Goal: Task Accomplishment & Management: Manage account settings

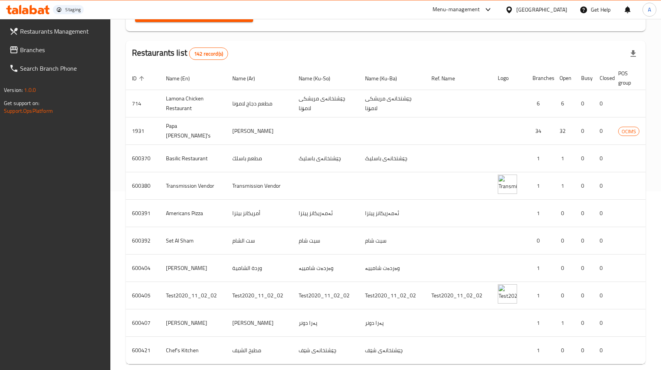
scroll to position [220, 0]
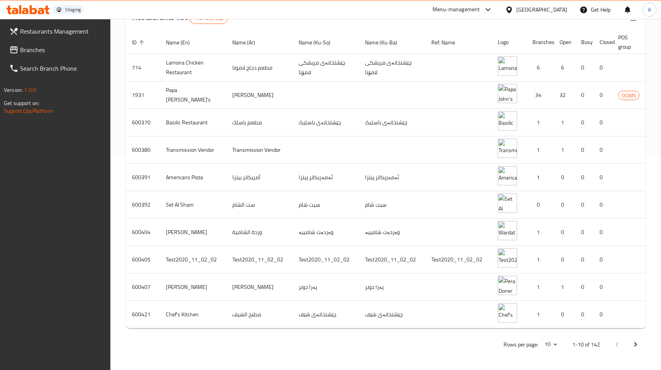
click at [638, 346] on icon "Next page" at bounding box center [635, 343] width 9 height 9
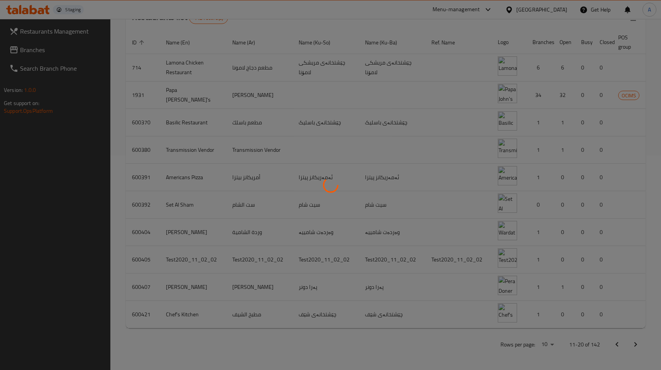
scroll to position [214, 0]
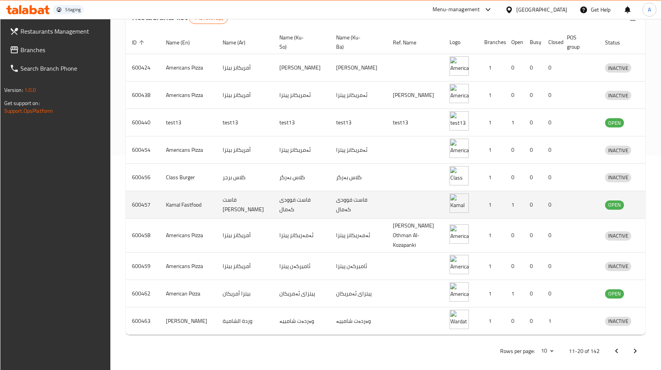
click at [221, 206] on td "فاست فود كمال" at bounding box center [244, 204] width 57 height 27
click at [646, 207] on link "enhanced table" at bounding box center [653, 204] width 14 height 9
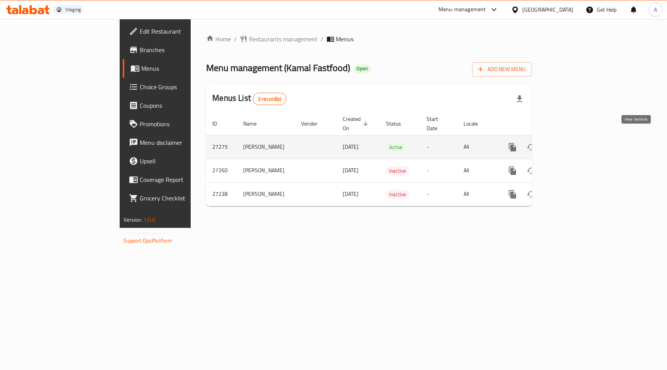
click at [572, 142] on icon "enhanced table" at bounding box center [567, 146] width 9 height 9
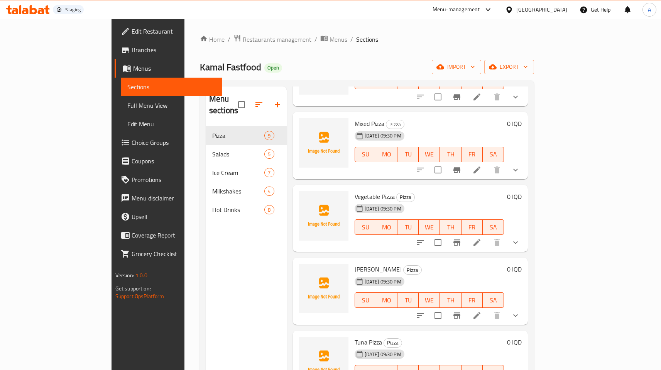
scroll to position [224, 0]
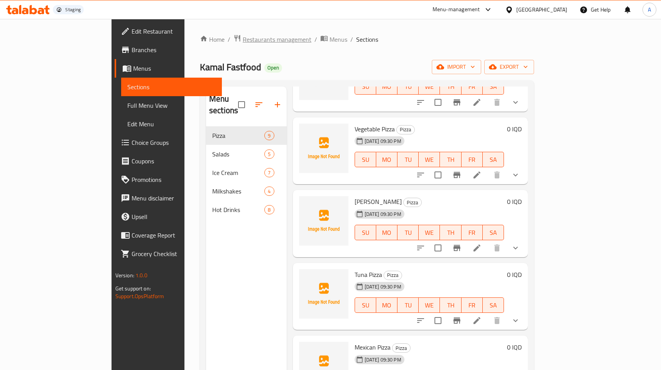
click at [243, 41] on span "Restaurants management" at bounding box center [277, 39] width 69 height 9
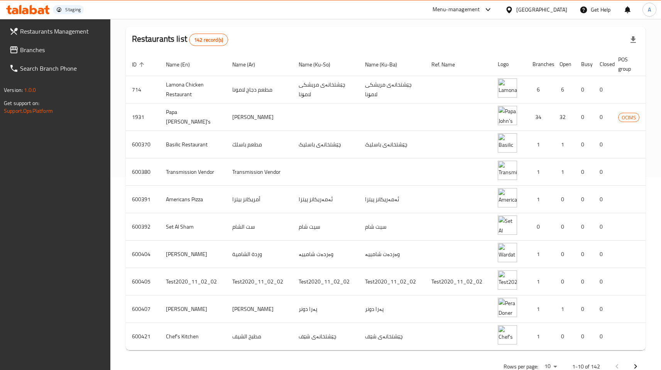
scroll to position [220, 0]
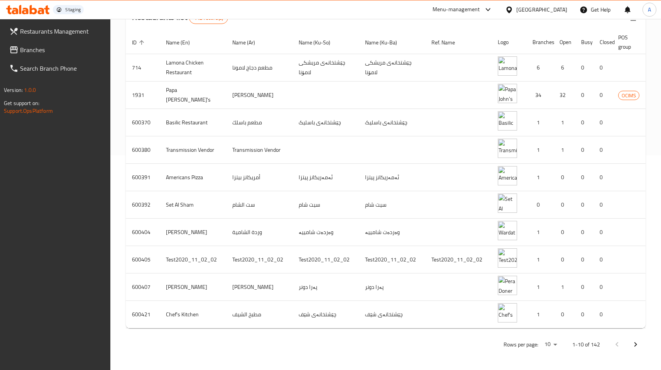
click at [634, 343] on icon "Next page" at bounding box center [635, 343] width 9 height 9
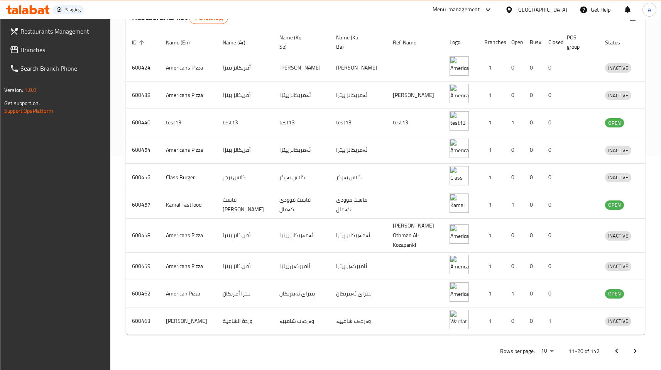
click at [634, 346] on icon "Next page" at bounding box center [634, 350] width 9 height 9
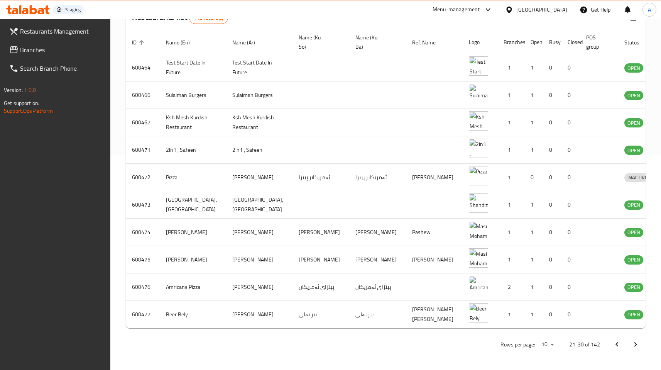
click at [634, 343] on icon "Next page" at bounding box center [635, 344] width 3 height 5
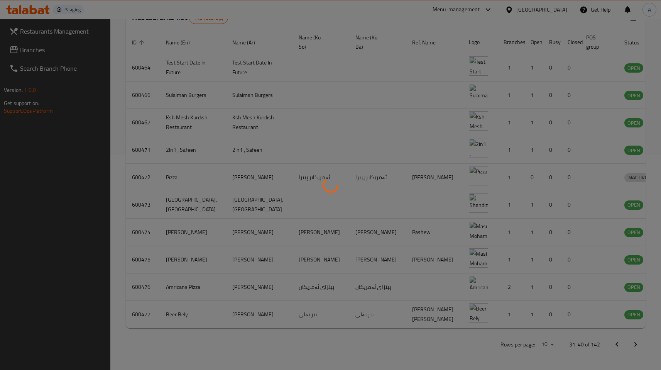
scroll to position [214, 0]
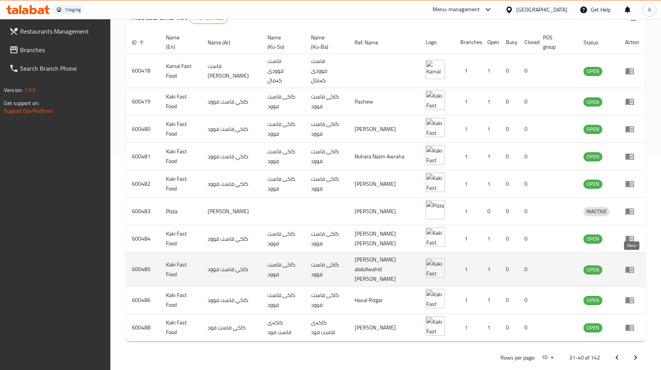
click at [626, 266] on icon "enhanced table" at bounding box center [629, 269] width 8 height 7
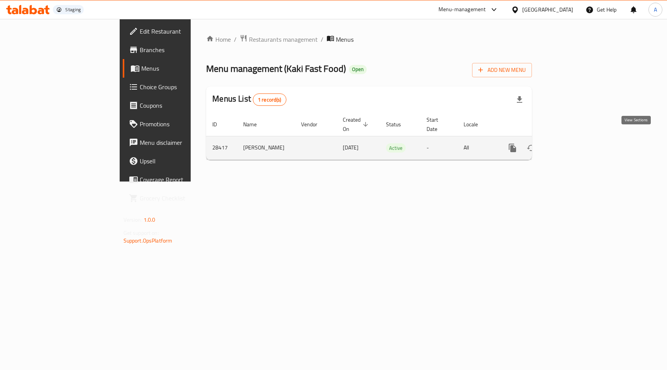
click at [572, 143] on icon "enhanced table" at bounding box center [567, 147] width 9 height 9
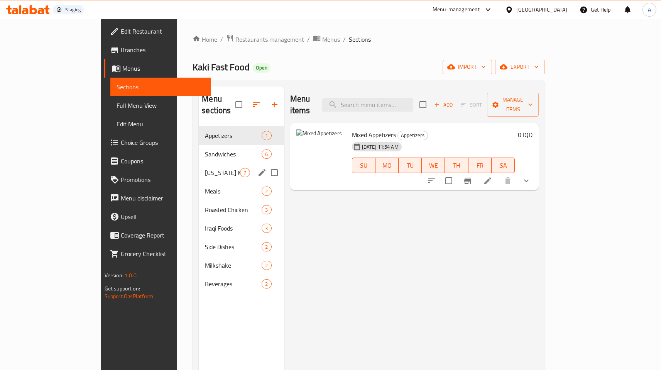
click at [199, 163] on div "Kentucky Meals 7" at bounding box center [241, 172] width 85 height 19
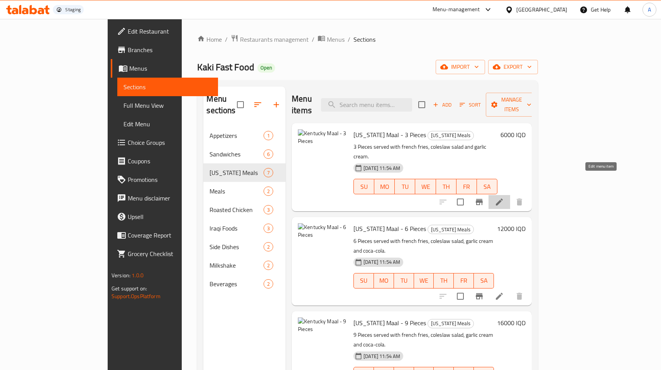
click at [504, 197] on icon at bounding box center [499, 201] width 9 height 9
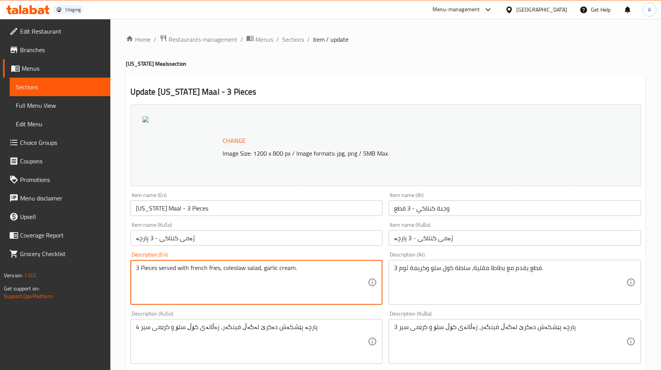
type textarea "3 Pieces served with french fries, coleslaw salad, garlic cream."
click at [181, 209] on input "Kentucky Maal - 3 Pieces" at bounding box center [256, 207] width 252 height 15
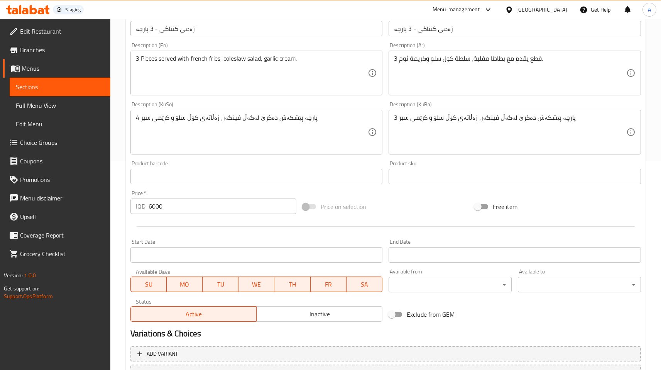
scroll to position [220, 0]
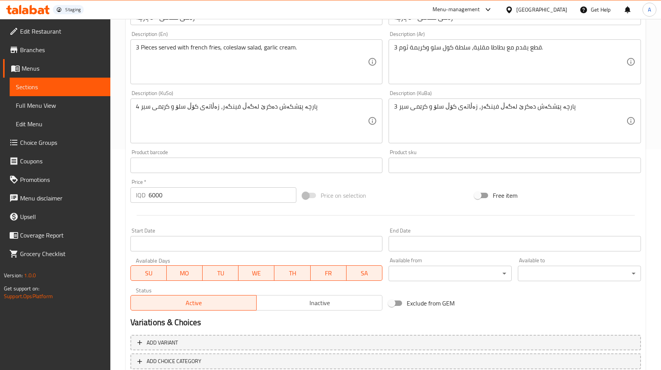
drag, startPoint x: 153, startPoint y: 195, endPoint x: 154, endPoint y: 207, distance: 11.6
click at [154, 195] on input "6000" at bounding box center [223, 194] width 148 height 15
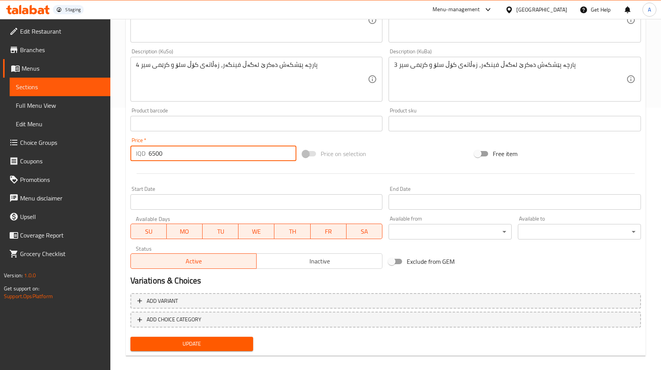
scroll to position [269, 0]
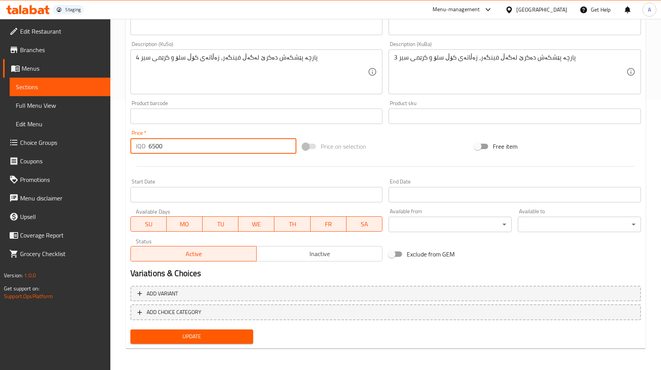
type input "6500"
click at [214, 338] on span "Update" at bounding box center [192, 336] width 111 height 10
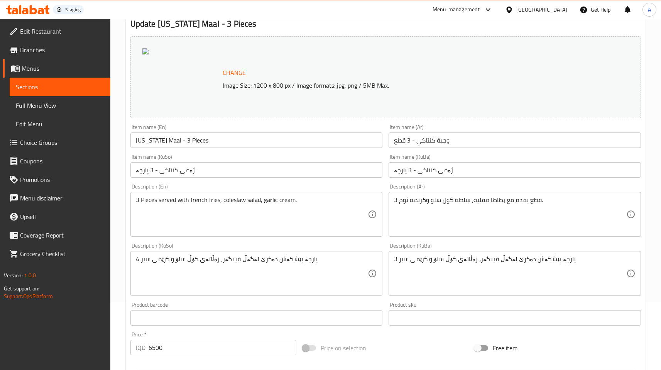
scroll to position [0, 0]
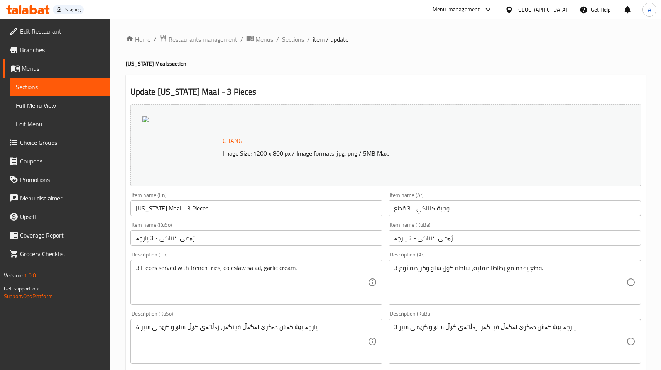
click at [259, 41] on span "Menus" at bounding box center [264, 39] width 18 height 9
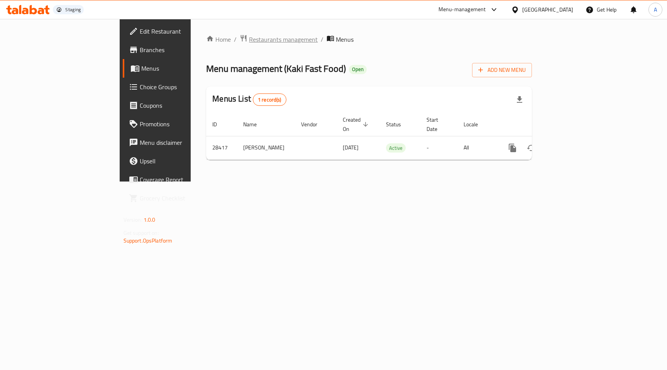
click at [249, 35] on span "Restaurants management" at bounding box center [283, 39] width 69 height 9
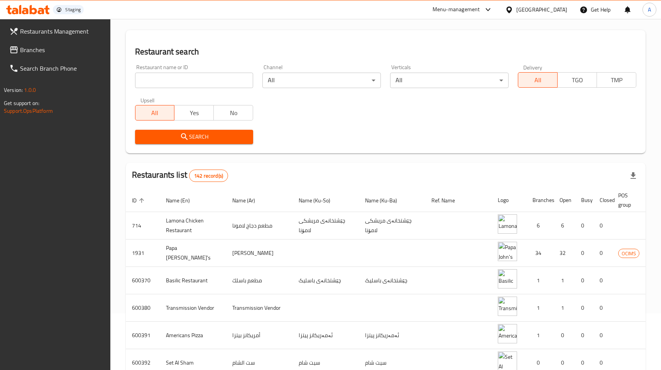
scroll to position [56, 0]
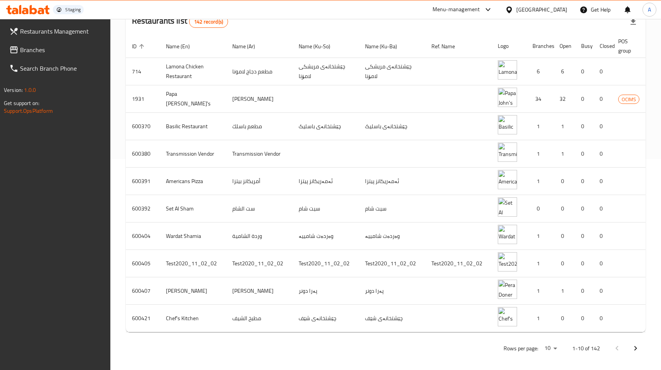
scroll to position [220, 0]
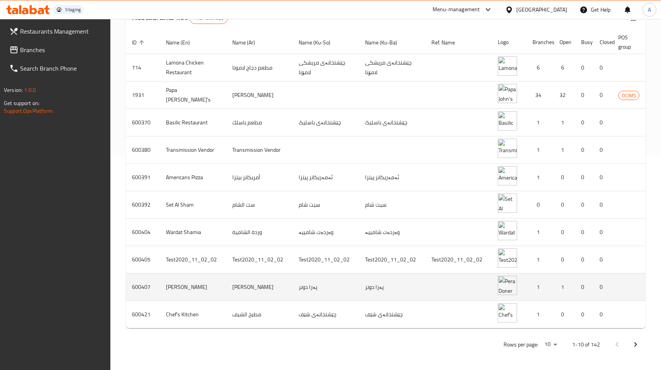
click at [359, 277] on td "پەرا دونر" at bounding box center [392, 286] width 66 height 27
click at [145, 284] on td "600407" at bounding box center [143, 286] width 34 height 27
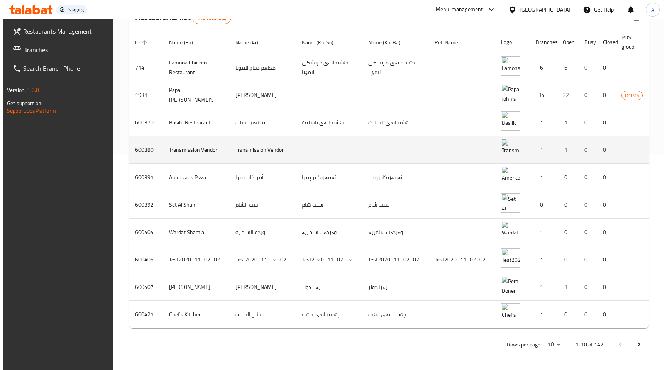
scroll to position [0, 0]
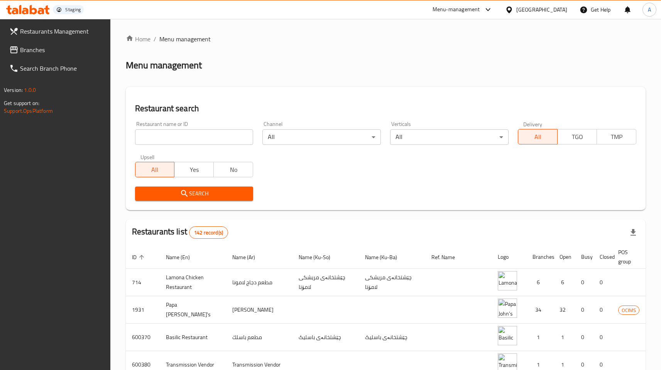
click at [493, 6] on div at bounding box center [486, 9] width 13 height 9
click at [446, 56] on div "All Plugins Menu-management Radmin Vendor Portal EU02-STG Restaurant-Management" at bounding box center [477, 59] width 116 height 69
click at [454, 49] on div "All Plugins Menu-management Radmin Vendor Portal EU02-STG Restaurant-Management" at bounding box center [477, 59] width 116 height 69
click at [191, 131] on input "search" at bounding box center [194, 136] width 118 height 15
type input "kfc"
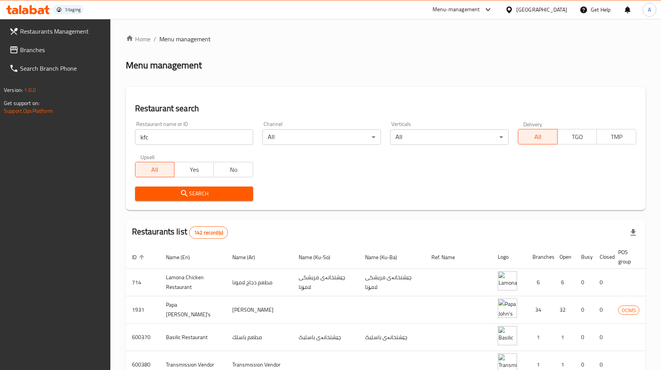
click at [292, 209] on div "Restaurant search Restaurant name or ID kfc Restaurant name or ID Channel All ​…" at bounding box center [386, 148] width 520 height 123
click at [211, 191] on span "Search" at bounding box center [194, 194] width 106 height 10
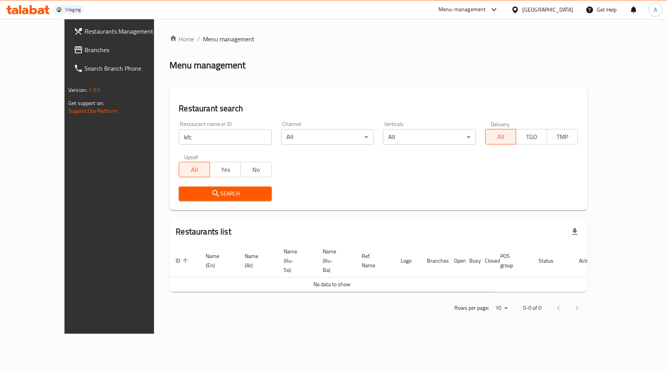
click at [486, 13] on div "Menu-management" at bounding box center [461, 9] width 47 height 9
click at [452, 39] on div "All Plugins" at bounding box center [443, 34] width 36 height 18
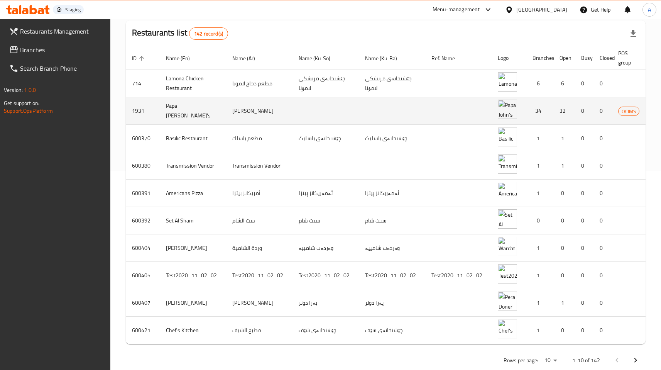
scroll to position [220, 0]
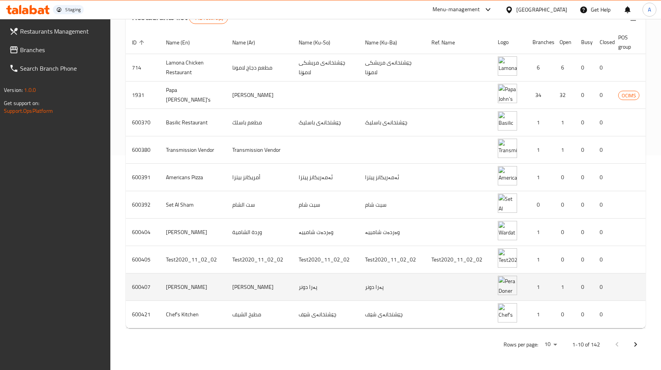
click at [390, 273] on td "پەرا دونر" at bounding box center [392, 286] width 66 height 27
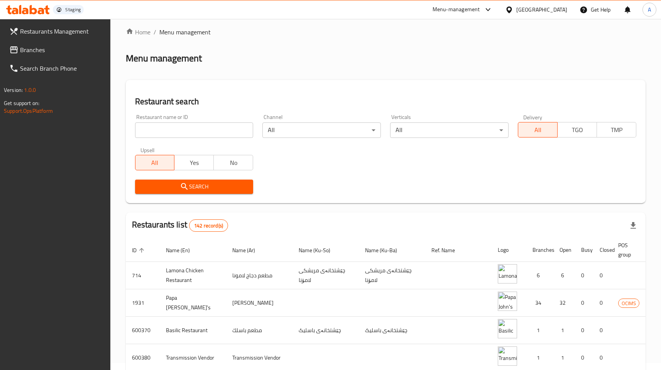
scroll to position [0, 0]
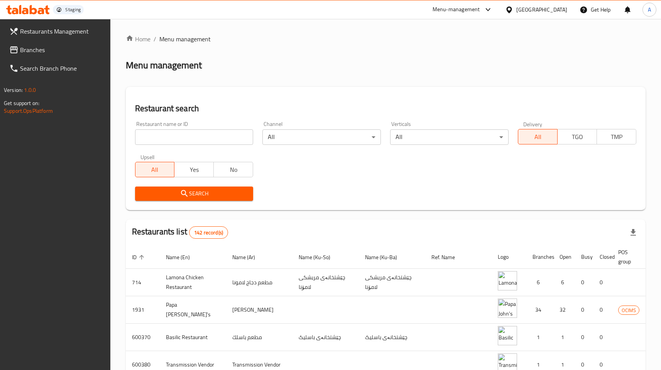
click at [567, 14] on div "[GEOGRAPHIC_DATA]" at bounding box center [536, 9] width 74 height 19
click at [562, 13] on div "[GEOGRAPHIC_DATA]" at bounding box center [541, 9] width 51 height 8
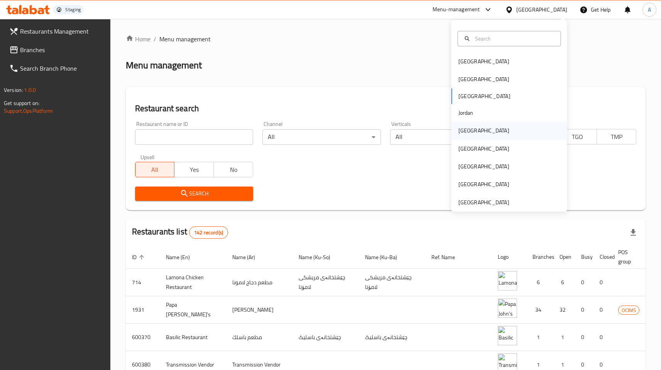
click at [463, 133] on div "Kuwait" at bounding box center [483, 130] width 51 height 8
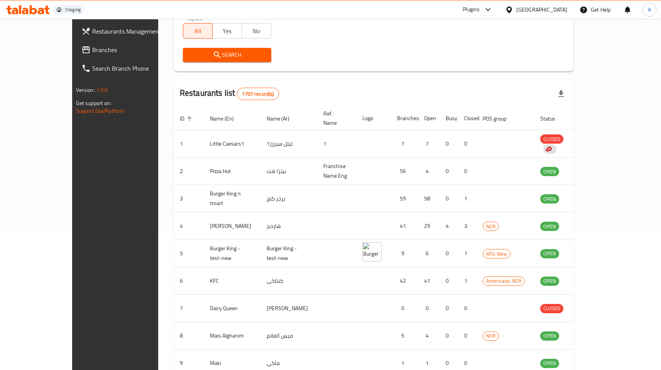
scroll to position [206, 0]
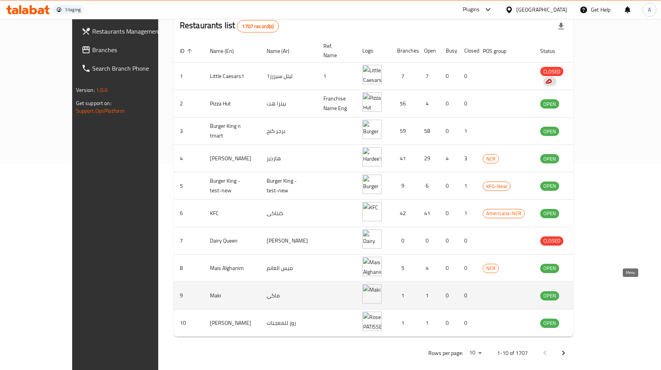
click at [590, 290] on icon "enhanced table" at bounding box center [585, 294] width 9 height 9
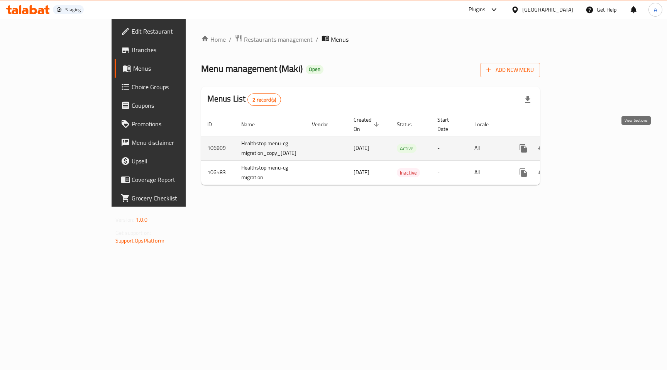
click at [588, 140] on link "enhanced table" at bounding box center [578, 148] width 19 height 19
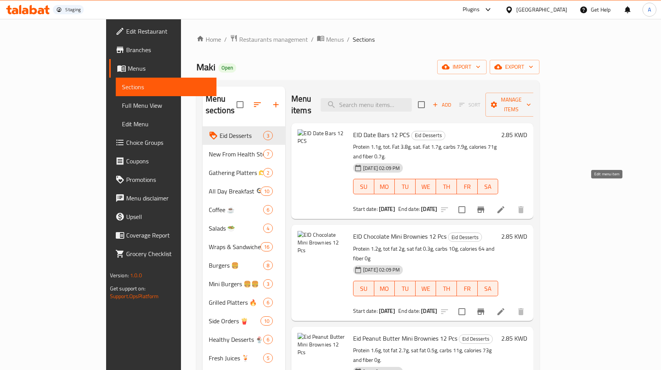
click at [504, 206] on icon at bounding box center [500, 209] width 7 height 7
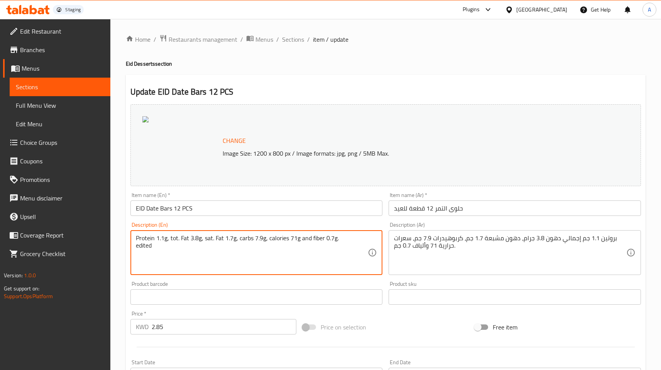
scroll to position [187, 0]
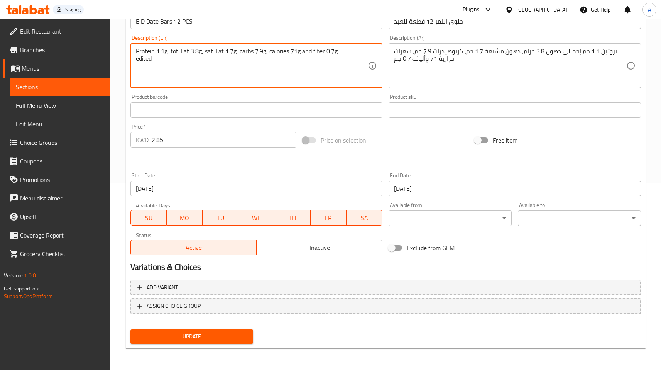
type textarea "Protein 1.1g, tot. Fat 3.8g, sat. Fat 1.7g, carbs 7.9g, calories 71g and fiber …"
click at [170, 139] on input "2.85" at bounding box center [224, 139] width 145 height 15
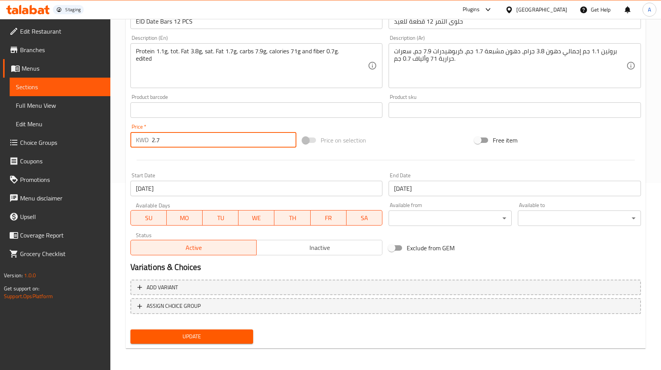
type input "2.7"
click at [228, 335] on span "Update" at bounding box center [192, 336] width 111 height 10
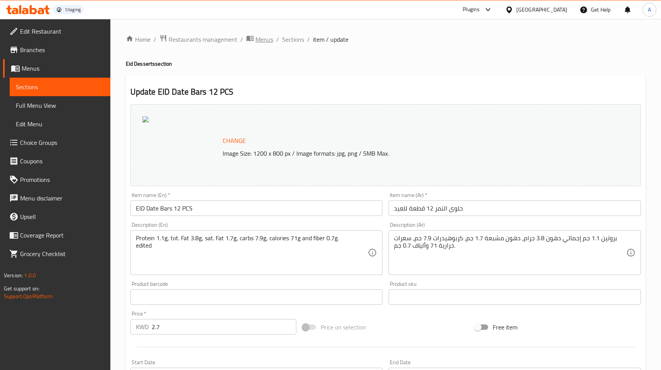
click at [268, 40] on span "Menus" at bounding box center [264, 39] width 18 height 9
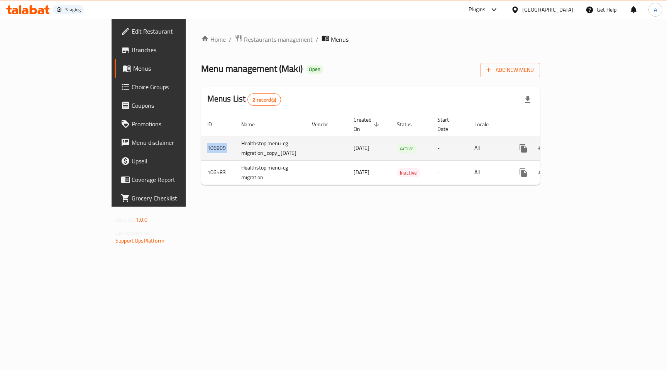
drag, startPoint x: 126, startPoint y: 137, endPoint x: 161, endPoint y: 137, distance: 35.1
click at [186, 137] on div "Home / Restaurants management / Menus Menu management ( Maki ) Open Add New Men…" at bounding box center [371, 112] width 370 height 187
click at [235, 137] on td "Healthstop menu-cg migration_copy_09/10/2023" at bounding box center [270, 148] width 71 height 24
drag, startPoint x: 151, startPoint y: 138, endPoint x: 132, endPoint y: 138, distance: 18.9
click at [201, 138] on td "106809" at bounding box center [218, 148] width 34 height 24
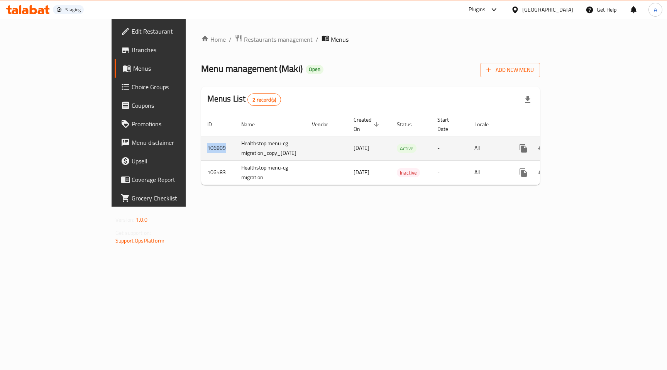
copy td "106809"
click at [583, 143] on icon "enhanced table" at bounding box center [578, 147] width 9 height 9
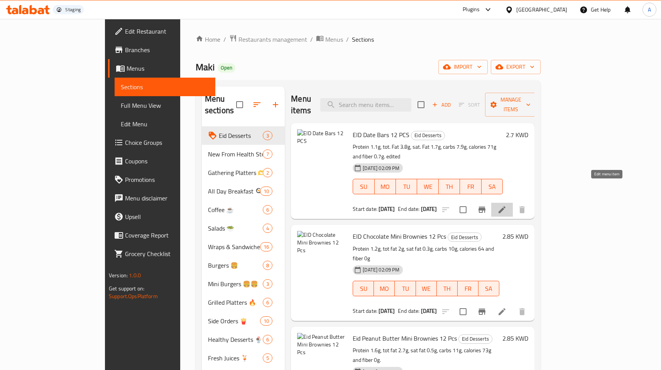
click at [506, 205] on icon at bounding box center [501, 209] width 9 height 9
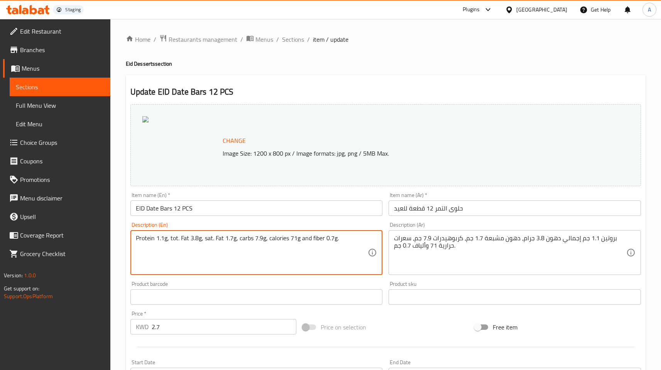
scroll to position [37, 0]
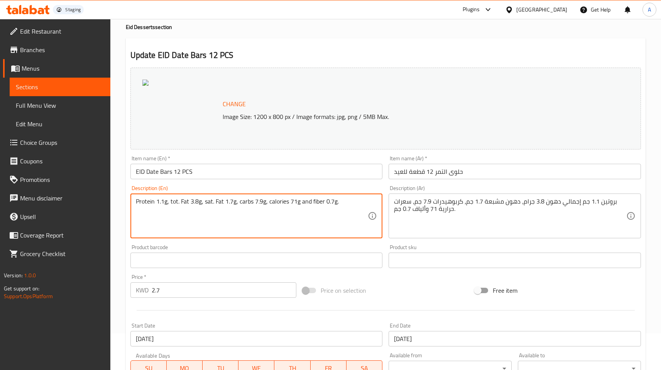
type textarea "Protein 1.1g, tot. Fat 3.8g, sat. Fat 1.7g, carbs 7.9g, calories 71g and fiber …"
click at [167, 292] on input "2.7" at bounding box center [224, 289] width 145 height 15
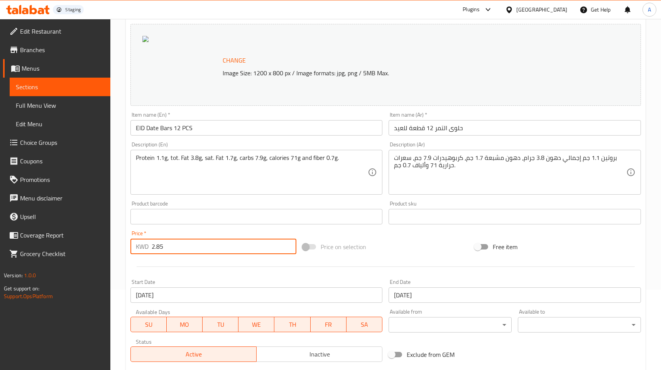
scroll to position [187, 0]
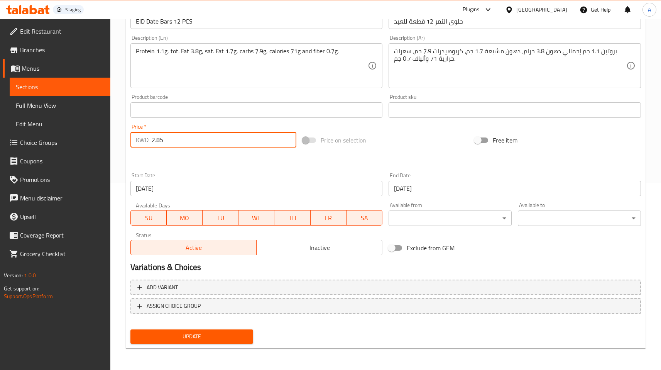
type input "2.85"
click at [188, 334] on span "Update" at bounding box center [192, 336] width 111 height 10
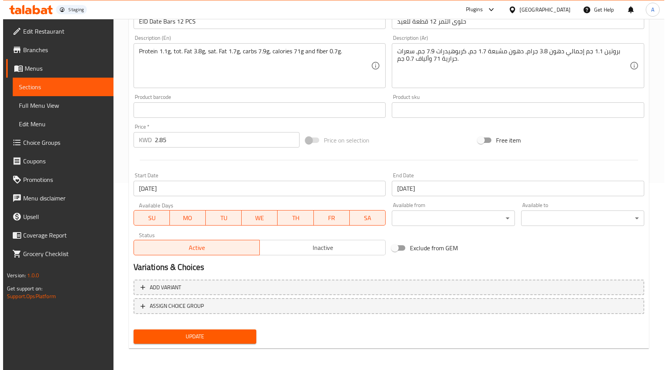
scroll to position [0, 0]
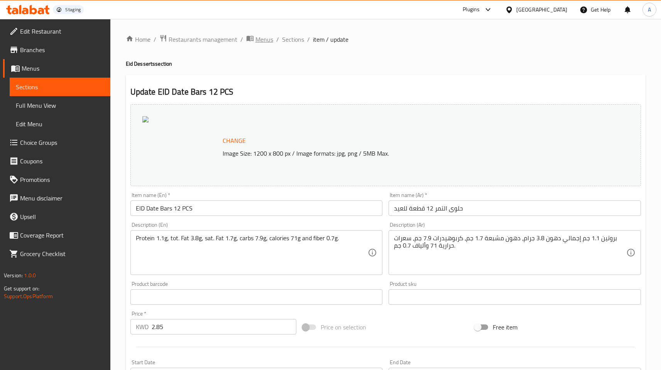
click at [262, 40] on span "Menus" at bounding box center [264, 39] width 18 height 9
